Goal: Transaction & Acquisition: Purchase product/service

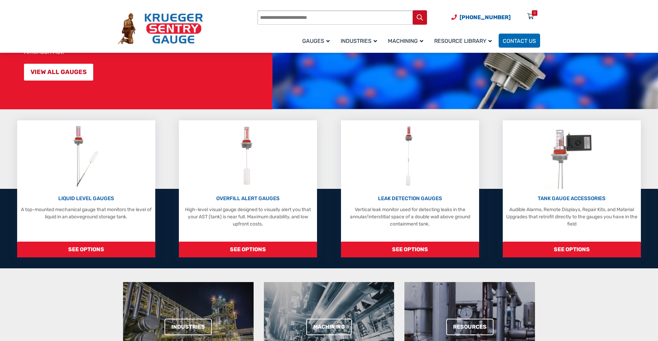
scroll to position [101, 0]
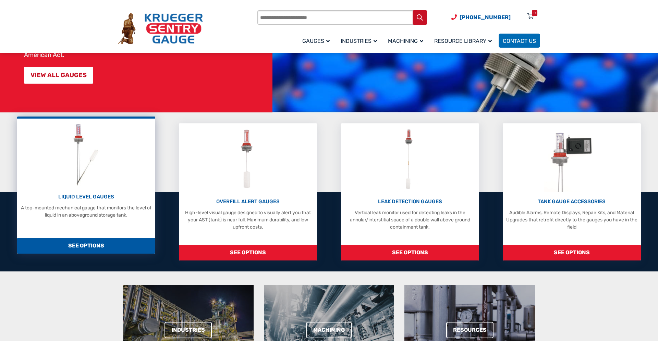
click at [113, 248] on span "SEE OPTIONS" at bounding box center [86, 246] width 138 height 16
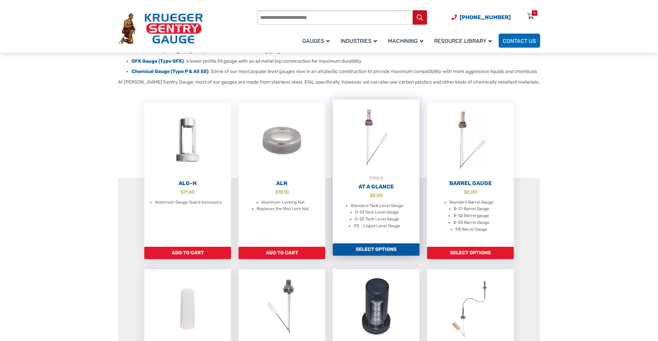
scroll to position [156, 0]
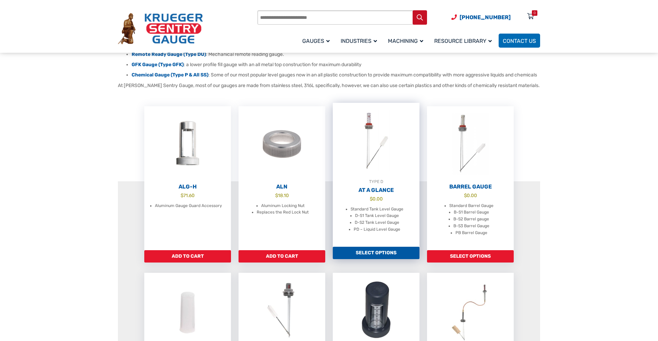
click at [375, 259] on link "Select options" at bounding box center [376, 253] width 87 height 12
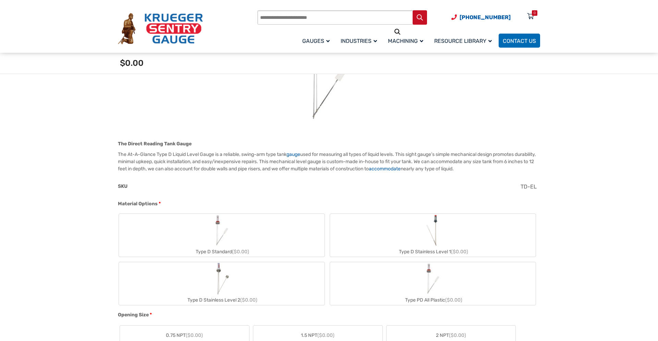
scroll to position [134, 0]
click at [402, 230] on label "Type D Stainless Level 1 ($0.00)" at bounding box center [433, 233] width 206 height 43
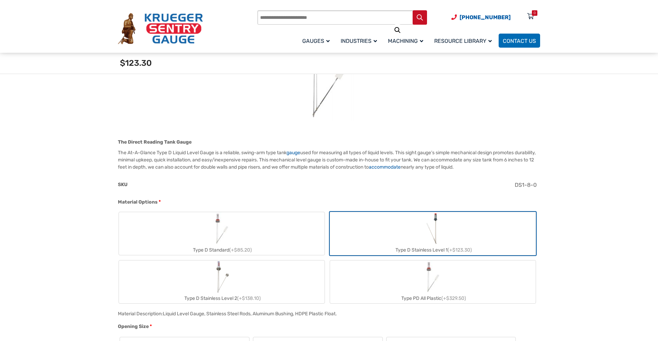
scroll to position [133, 0]
click at [265, 236] on label "Type D Standard (+$85.20)" at bounding box center [222, 234] width 206 height 43
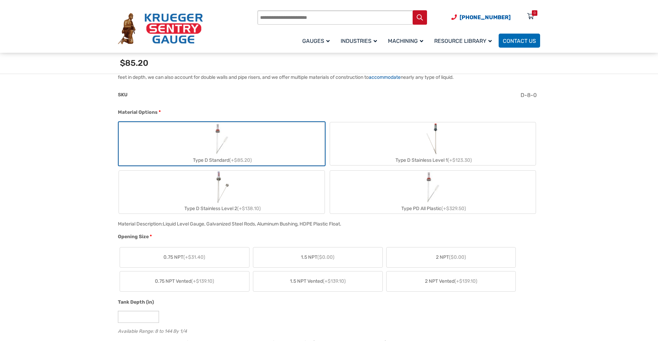
scroll to position [230, 0]
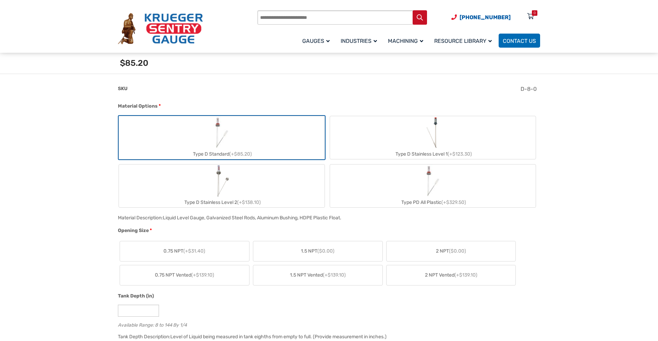
click at [297, 251] on label "1.5 NPT ($0.00)" at bounding box center [317, 251] width 129 height 20
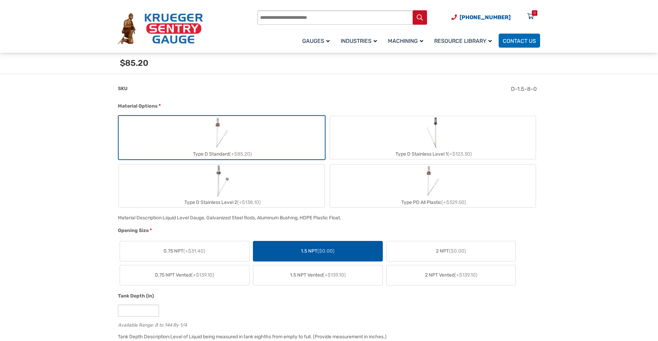
click at [298, 251] on label "1.5 NPT ($0.00)" at bounding box center [317, 251] width 129 height 20
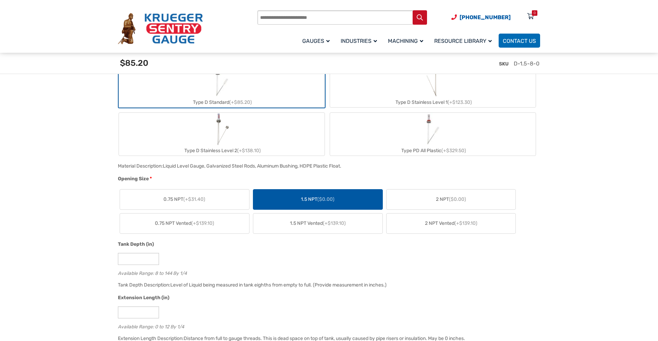
scroll to position [293, 0]
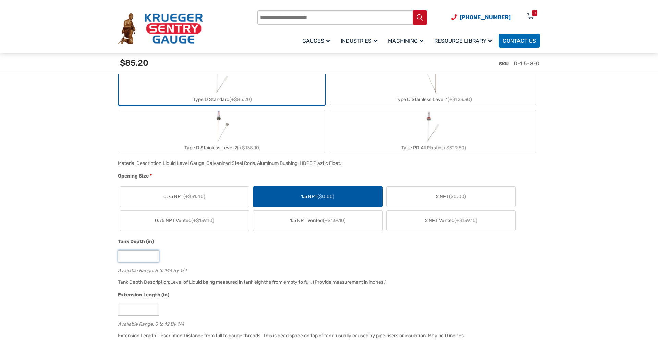
drag, startPoint x: 136, startPoint y: 259, endPoint x: 101, endPoint y: 258, distance: 35.6
type input "*"
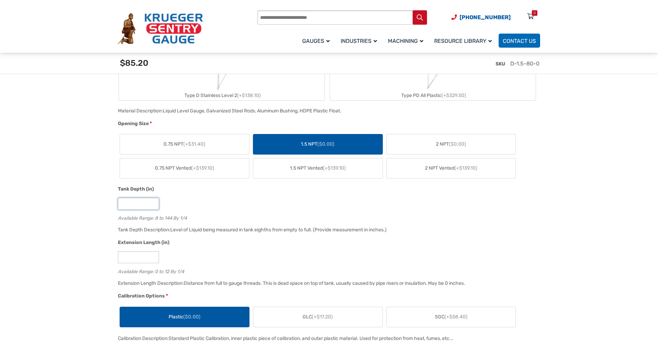
scroll to position [347, 0]
type input "**"
drag, startPoint x: 126, startPoint y: 257, endPoint x: 94, endPoint y: 255, distance: 32.2
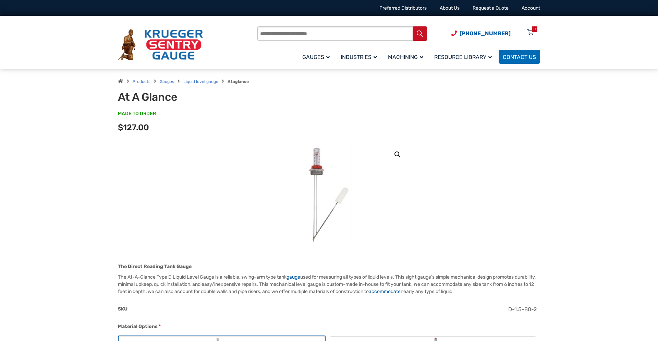
scroll to position [7, 0]
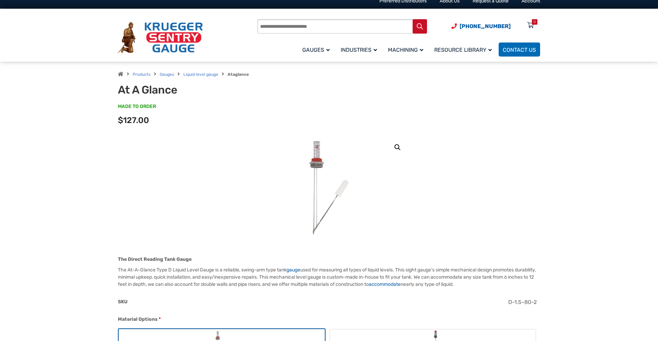
type input "*"
